Goal: Find specific page/section: Find specific page/section

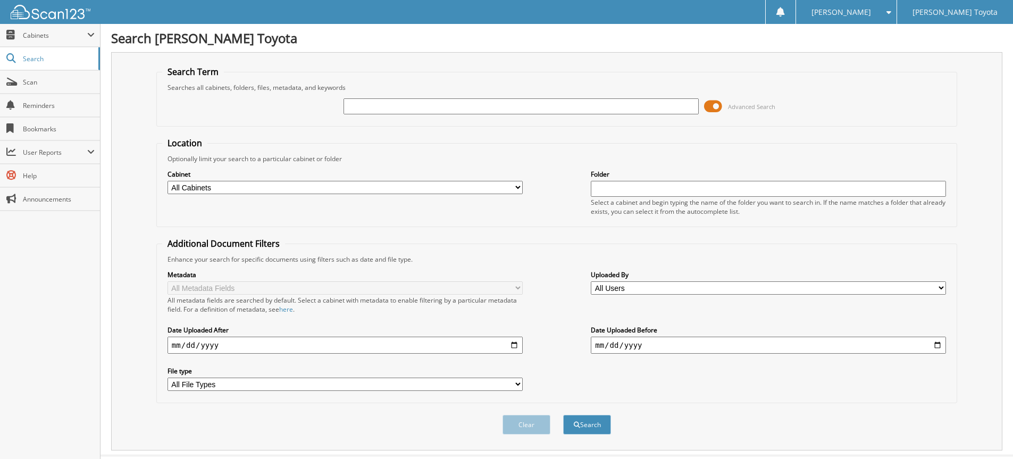
click at [398, 104] on input "text" at bounding box center [520, 106] width 355 height 16
type input "6229478"
click at [563, 415] on button "Search" at bounding box center [587, 425] width 48 height 20
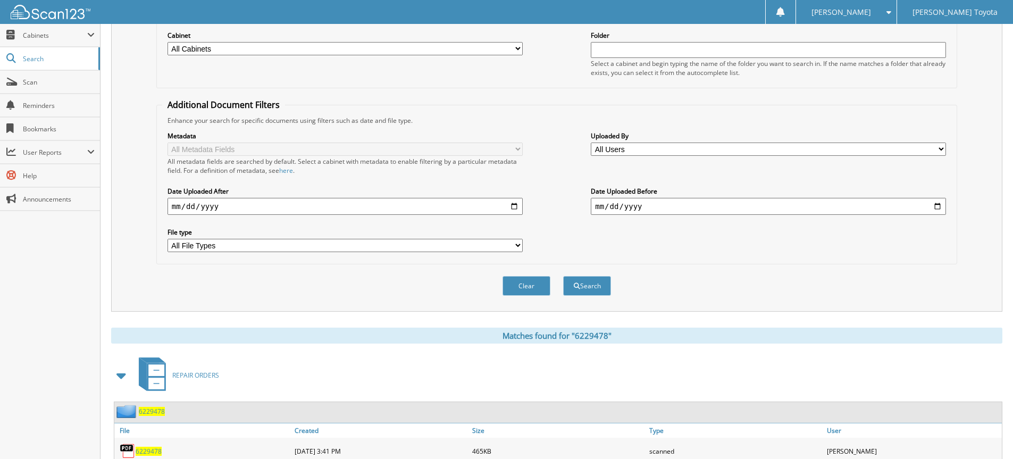
scroll to position [177, 0]
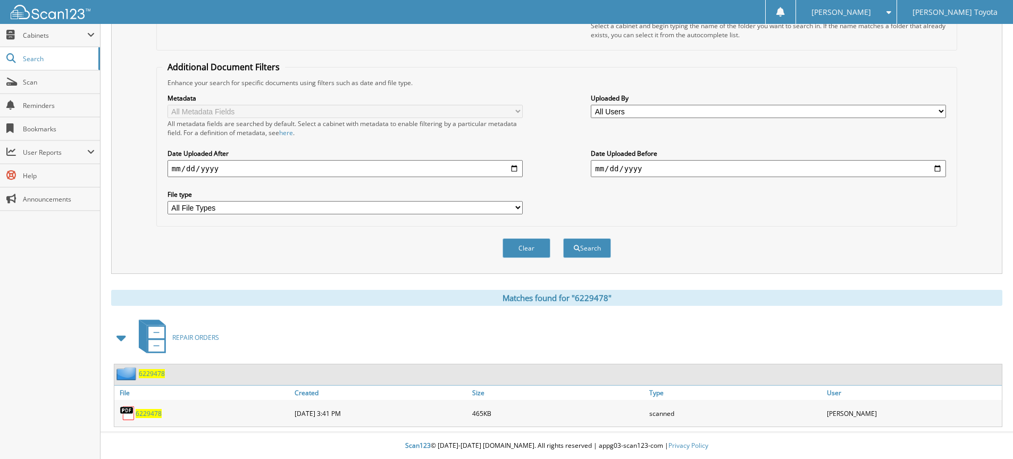
click at [149, 414] on span "6229478" at bounding box center [149, 413] width 26 height 9
